Goal: Task Accomplishment & Management: Use online tool/utility

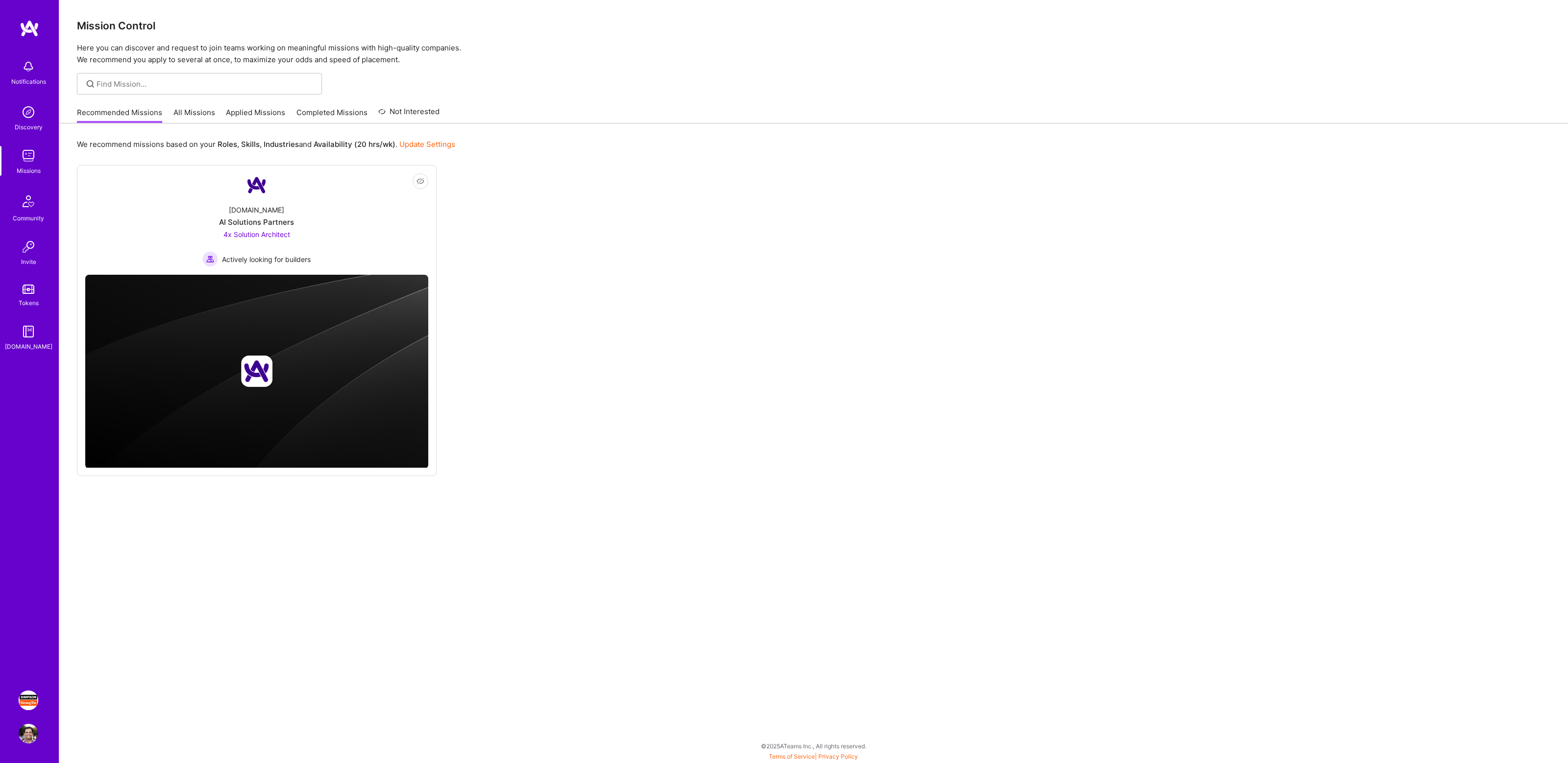
click at [26, 694] on img at bounding box center [29, 700] width 19 height 19
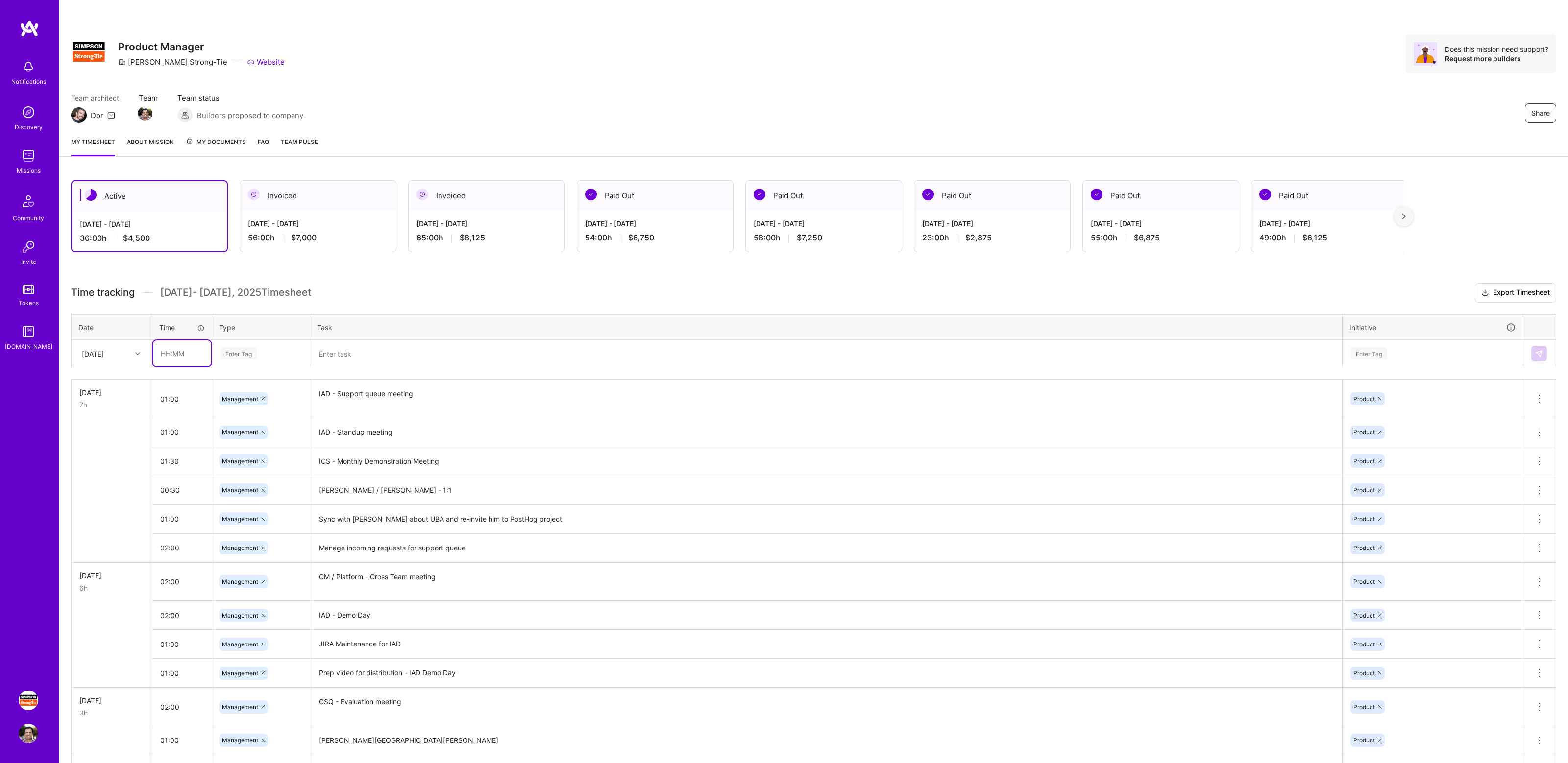
click at [187, 350] on input "text" at bounding box center [182, 353] width 58 height 26
type input "01:00"
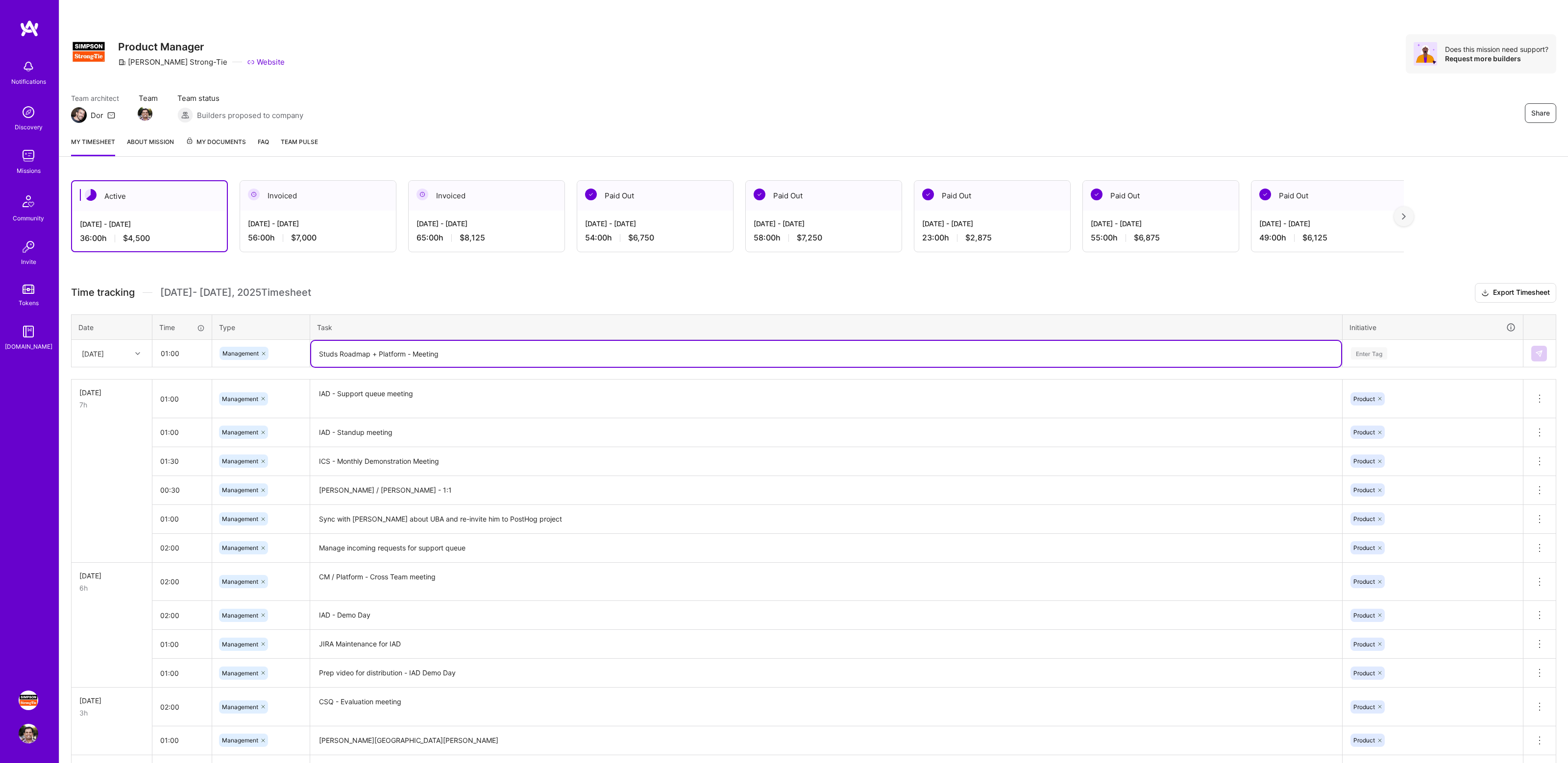
type textarea "Studs Roadmap + Platform - Meeting"
click at [1398, 349] on div "Enter Tag" at bounding box center [1433, 354] width 166 height 12
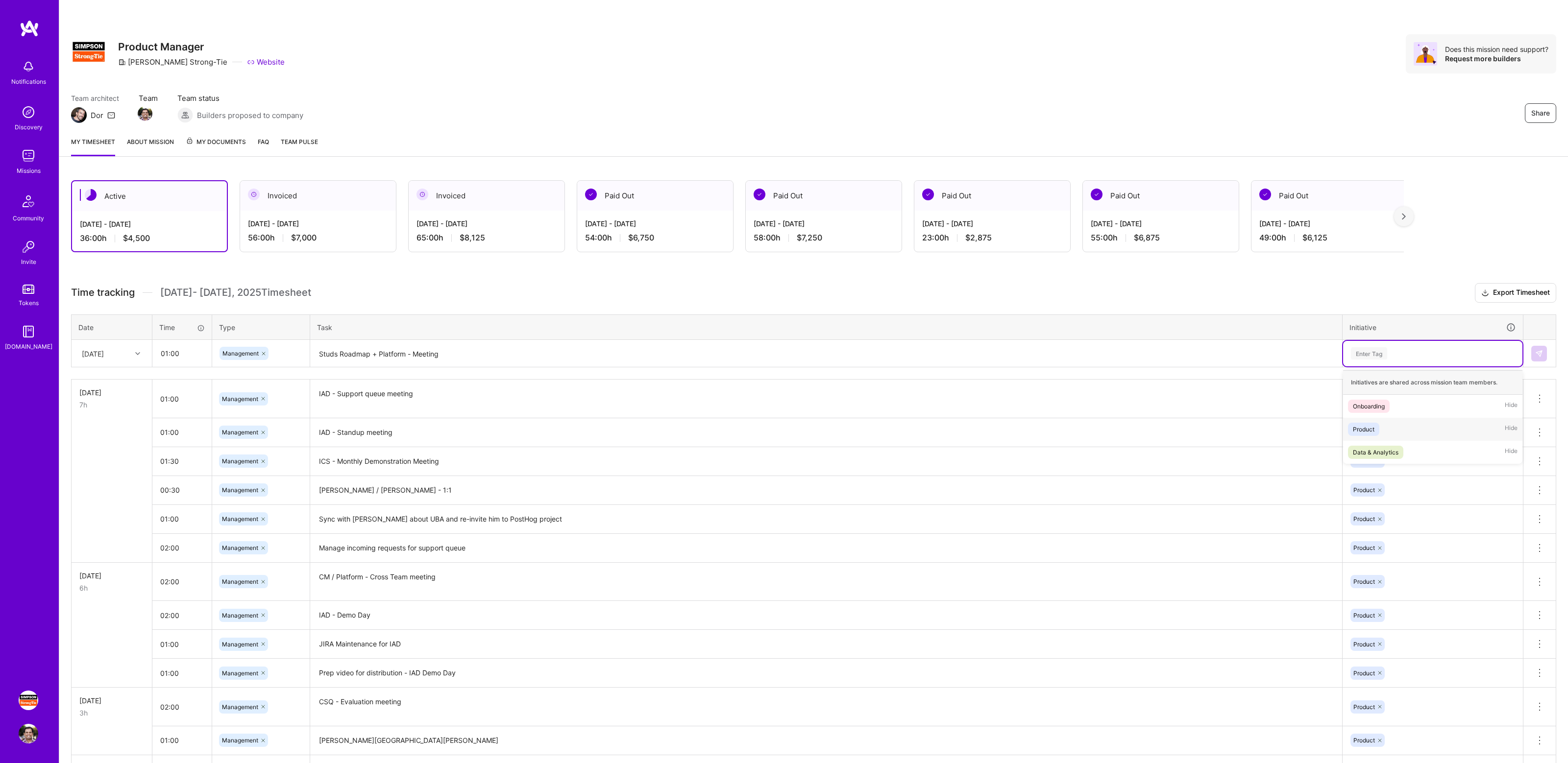
click at [1381, 433] on div "Product Hide" at bounding box center [1433, 430] width 180 height 23
click at [1538, 346] on button at bounding box center [1539, 354] width 16 height 16
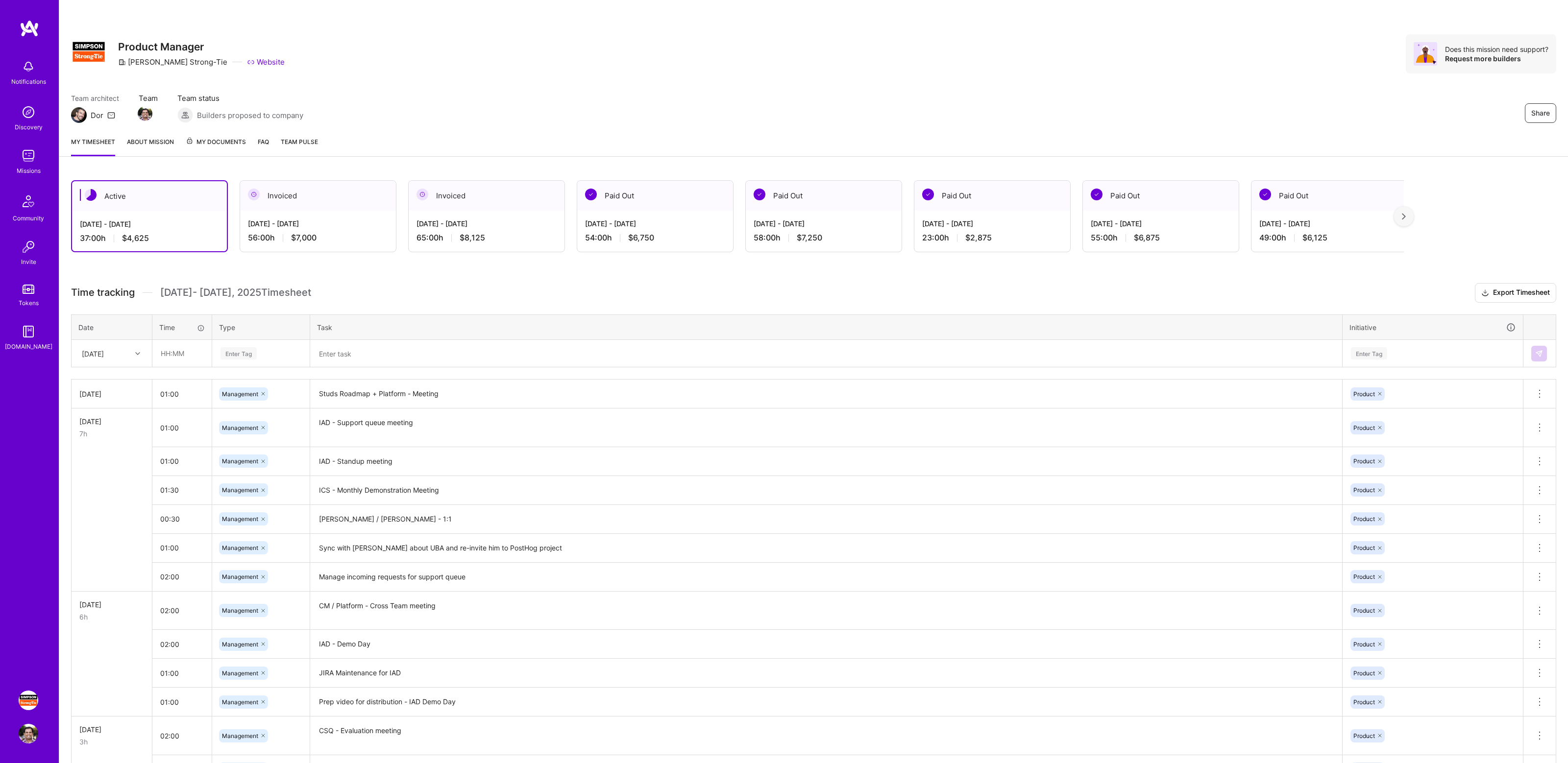
click at [489, 278] on div "Active [DATE] - [DATE] 37:00 h $4,625 Invoiced [DATE] - [DATE] 56:00 h $7,000 I…" at bounding box center [813, 759] width 1509 height 1181
click at [687, 66] on div "Share Product Manager [PERSON_NAME]-Tie Website Does this mission need support?…" at bounding box center [814, 54] width 1485 height 39
